Goal: Transaction & Acquisition: Purchase product/service

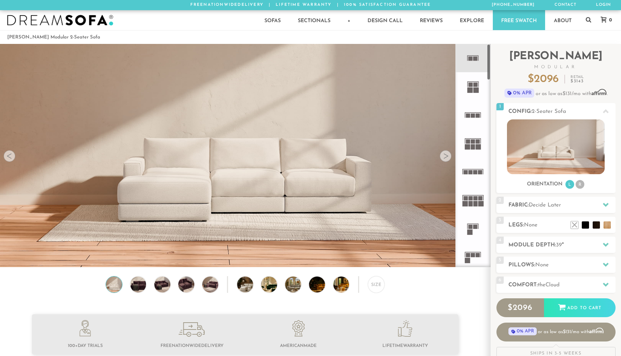
click at [477, 67] on icon at bounding box center [472, 58] width 28 height 28
click at [447, 158] on div at bounding box center [445, 156] width 12 height 12
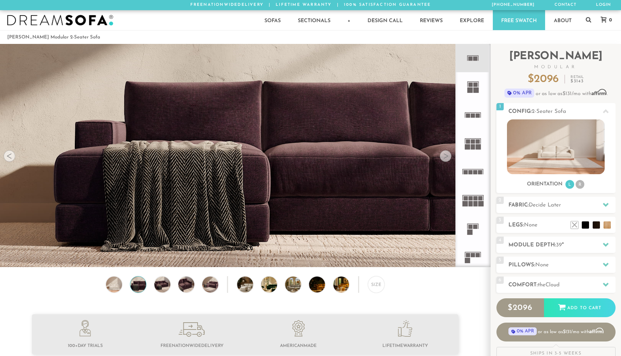
click at [10, 156] on div at bounding box center [10, 156] width 12 height 12
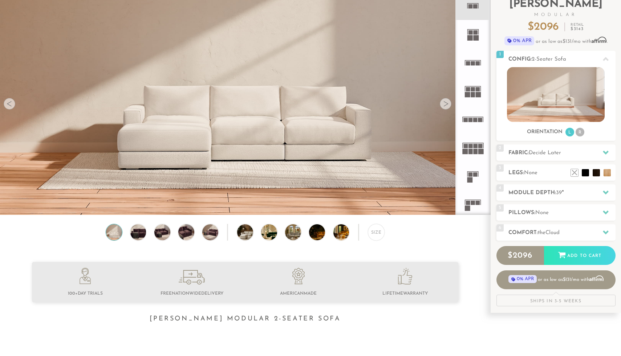
scroll to position [56, 0]
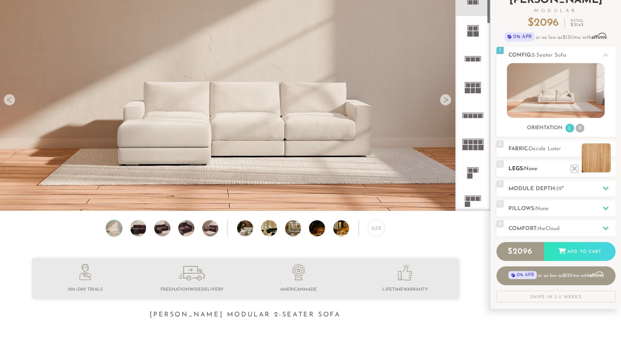
click at [607, 169] on li at bounding box center [595, 157] width 29 height 29
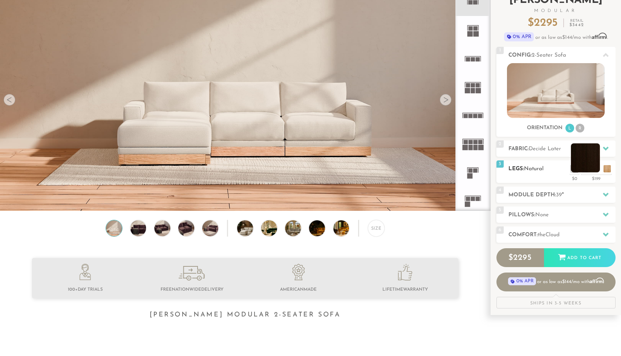
click at [596, 170] on li at bounding box center [584, 157] width 29 height 29
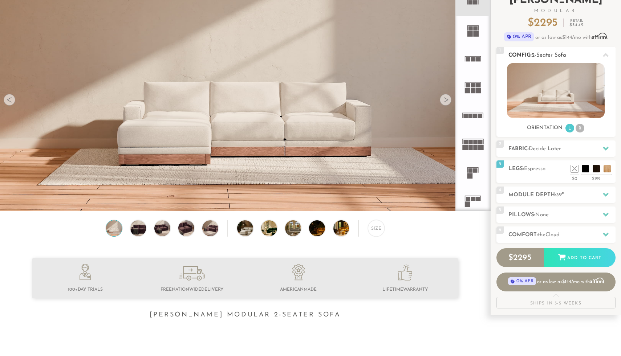
click at [580, 124] on li "R" at bounding box center [579, 128] width 9 height 9
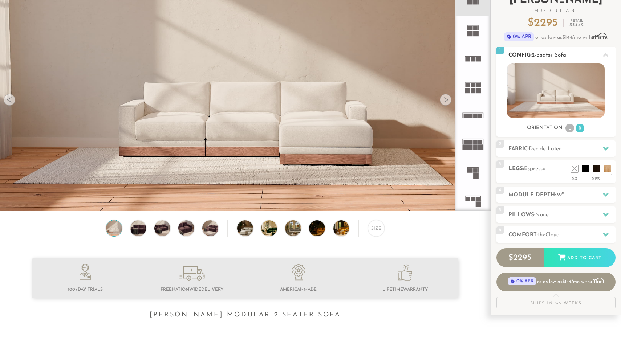
click at [568, 130] on li "L" at bounding box center [569, 128] width 9 height 9
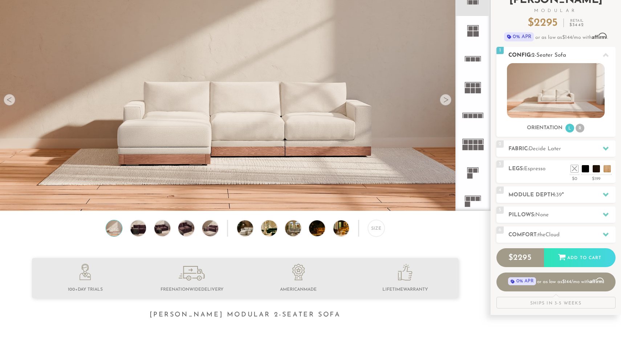
click at [579, 130] on li "R" at bounding box center [579, 128] width 9 height 9
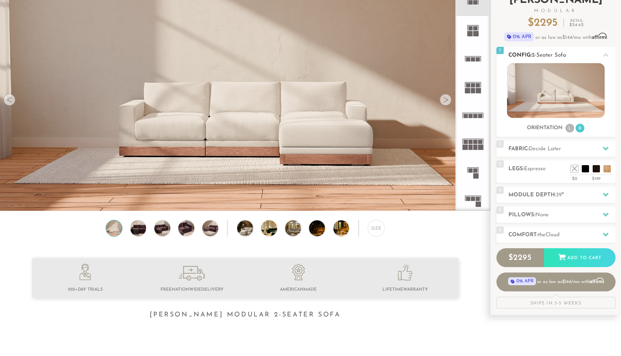
click at [566, 130] on li "L" at bounding box center [569, 128] width 9 height 9
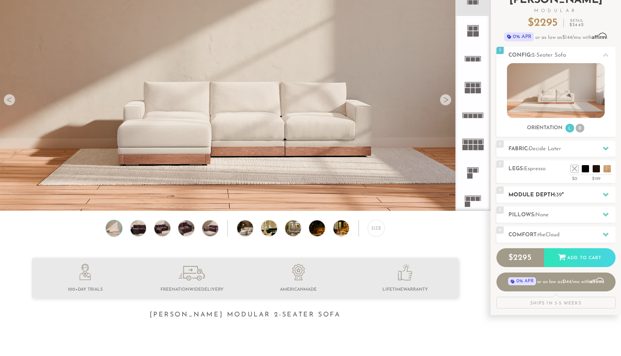
click at [550, 197] on h2 "Module Depth: 39 "" at bounding box center [561, 195] width 107 height 8
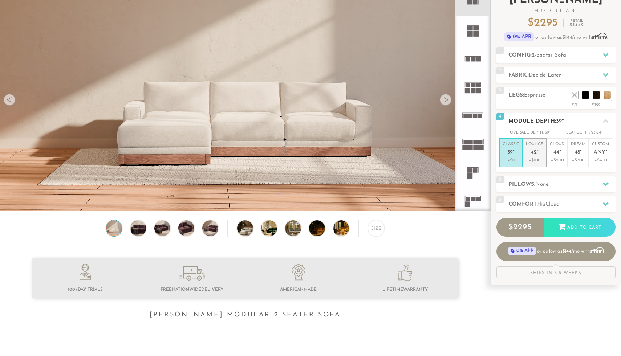
click at [537, 151] on em """ at bounding box center [537, 153] width 2 height 6
click at [523, 185] on h2 "Pillows: None" at bounding box center [561, 184] width 107 height 8
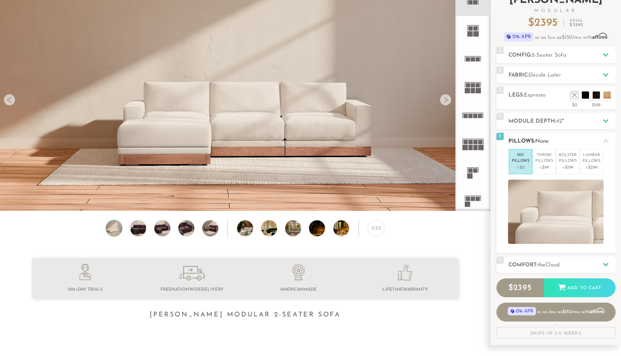
click at [521, 142] on h2 "Pillows: None" at bounding box center [561, 141] width 107 height 8
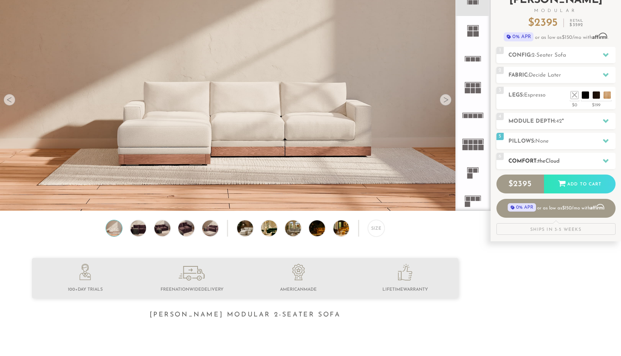
click at [523, 165] on div "6 Comfort: the Cloud soft" at bounding box center [555, 161] width 119 height 16
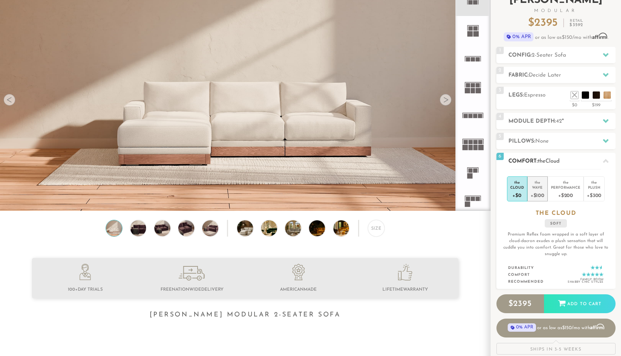
click at [538, 192] on div "+$100" at bounding box center [537, 195] width 14 height 11
click at [591, 191] on div "+$300" at bounding box center [593, 195] width 15 height 11
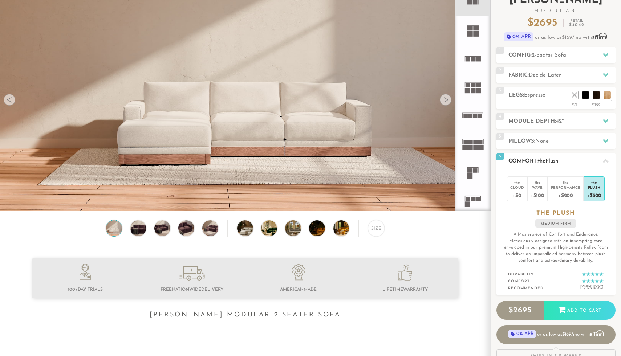
click at [535, 156] on div "6 Comfort: the Plush medium firm" at bounding box center [555, 161] width 119 height 16
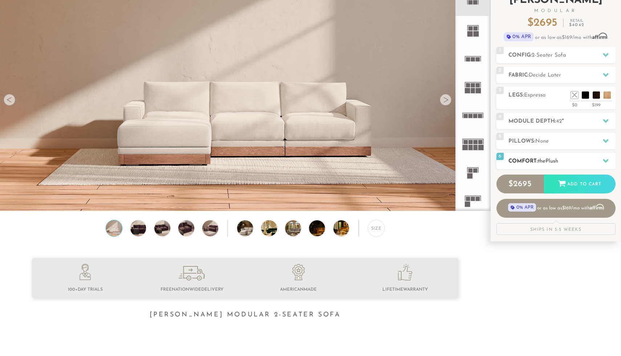
scroll to position [0, 0]
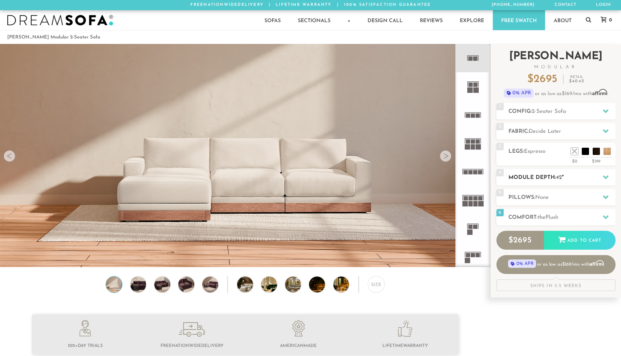
click at [547, 173] on h2 "Module Depth: 42 "" at bounding box center [561, 177] width 107 height 8
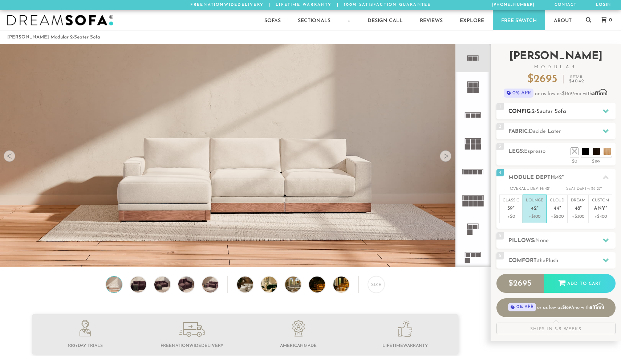
click at [514, 113] on h2 "Config: 2-Seater Sofa" at bounding box center [561, 111] width 107 height 8
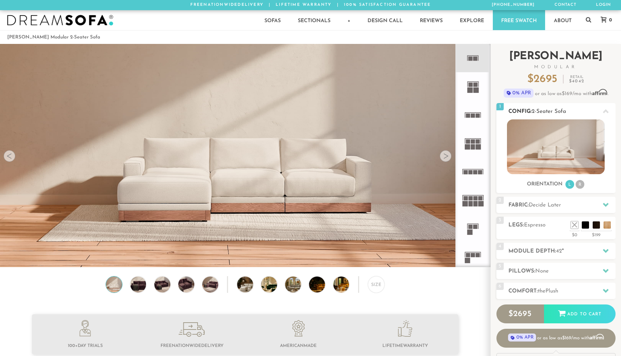
click at [569, 158] on img at bounding box center [556, 146] width 98 height 55
click at [540, 209] on h2 "Fabric: Decide Later" at bounding box center [561, 205] width 107 height 8
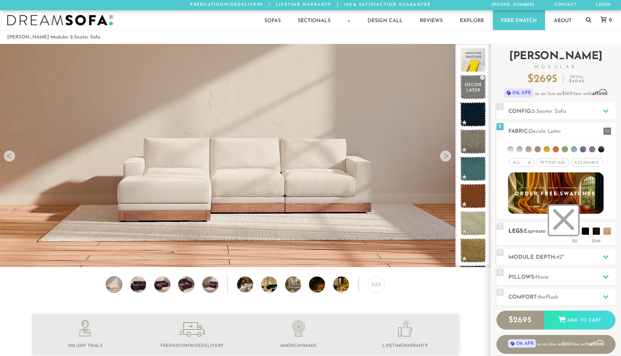
click at [569, 230] on li at bounding box center [563, 220] width 29 height 29
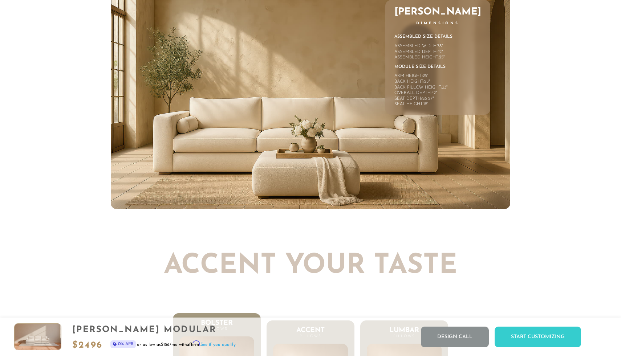
scroll to position [3382, 0]
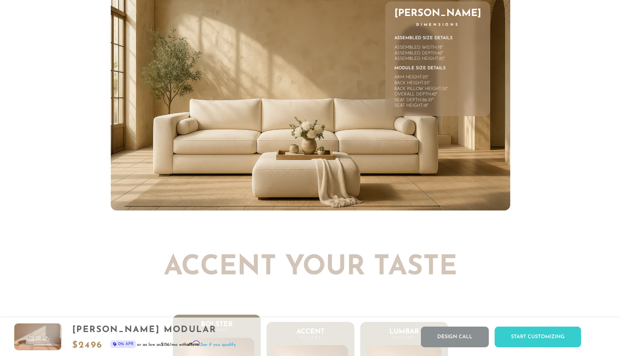
click at [448, 165] on img at bounding box center [310, 98] width 399 height 224
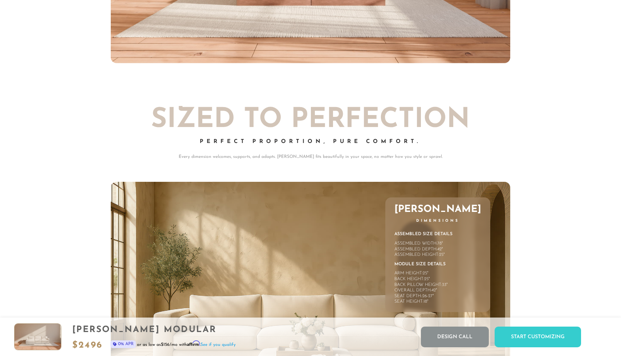
scroll to position [3016, 0]
